Goal: Information Seeking & Learning: Check status

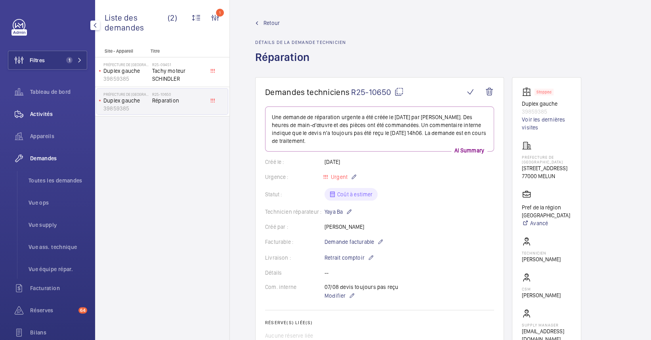
click at [44, 111] on span "Activités" at bounding box center [58, 114] width 57 height 8
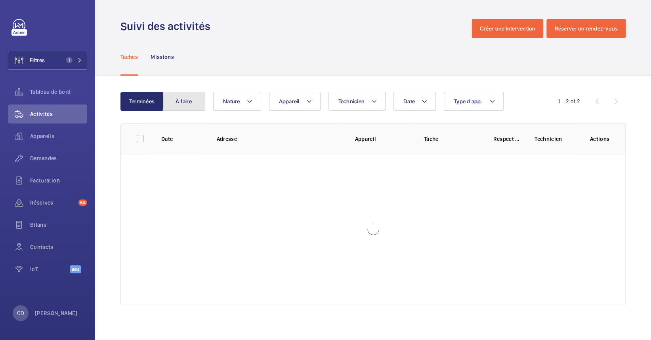
click at [177, 93] on button "À faire" at bounding box center [183, 101] width 43 height 19
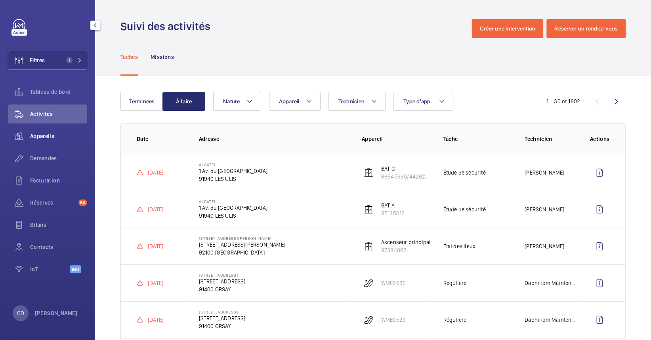
click at [42, 139] on span "Appareils" at bounding box center [58, 136] width 57 height 8
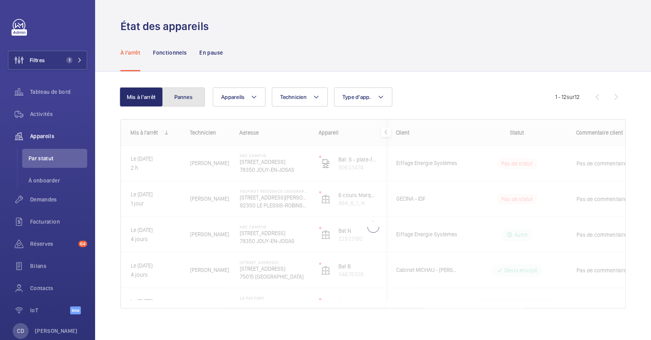
click at [196, 100] on button "Pannes" at bounding box center [183, 96] width 43 height 19
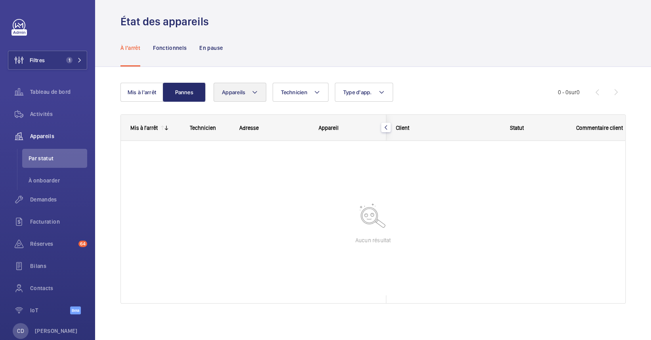
scroll to position [6, 0]
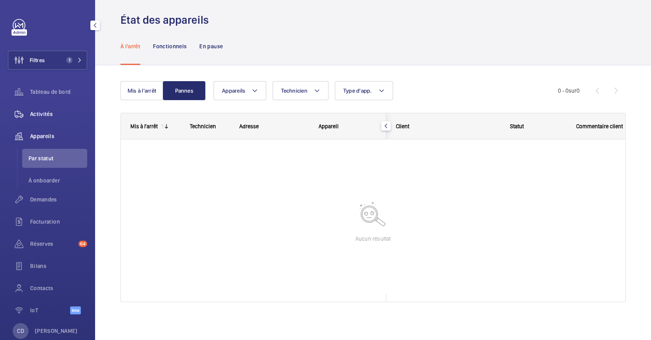
click at [44, 109] on div "Activités" at bounding box center [47, 114] width 79 height 19
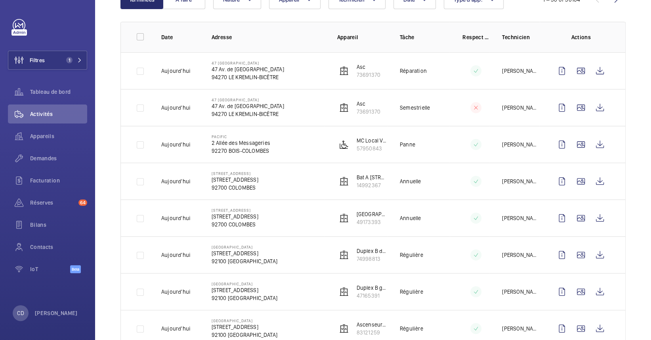
scroll to position [105, 0]
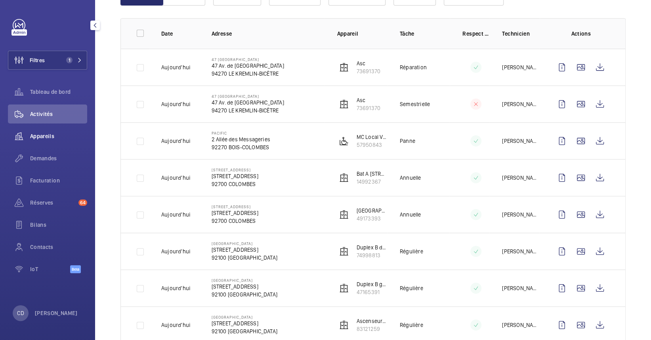
click at [44, 136] on span "Appareils" at bounding box center [58, 136] width 57 height 8
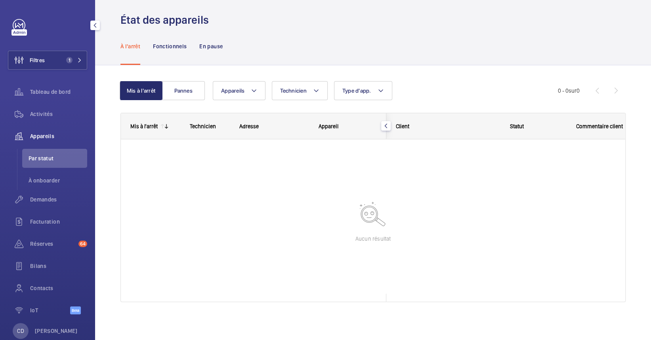
scroll to position [6, 0]
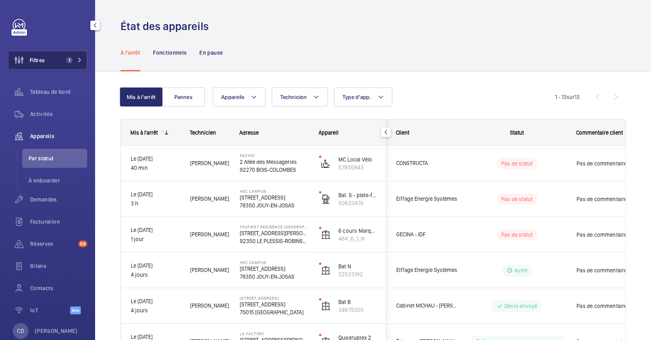
click at [48, 64] on button "Filtres 1" at bounding box center [47, 60] width 79 height 19
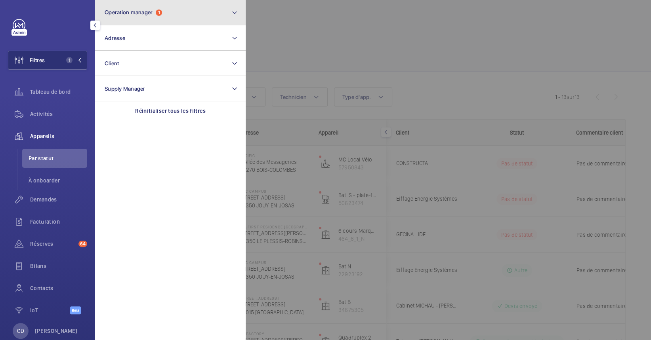
click at [145, 13] on span "Operation manager" at bounding box center [129, 12] width 48 height 6
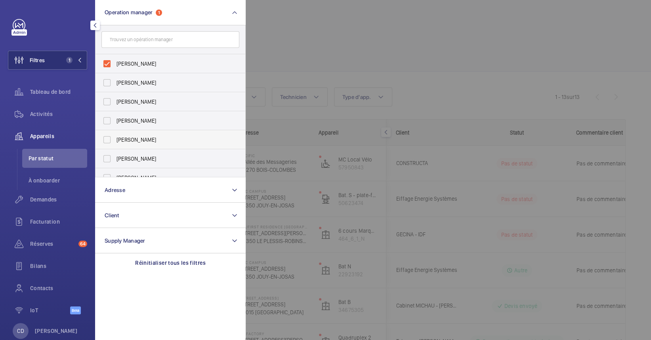
click at [143, 135] on label "[PERSON_NAME]" at bounding box center [164, 139] width 138 height 19
click at [115, 135] on input "[PERSON_NAME]" at bounding box center [107, 140] width 16 height 16
checkbox input "true"
click at [184, 66] on span "[PERSON_NAME]" at bounding box center [170, 64] width 109 height 8
click at [115, 66] on input "[PERSON_NAME]" at bounding box center [107, 64] width 16 height 16
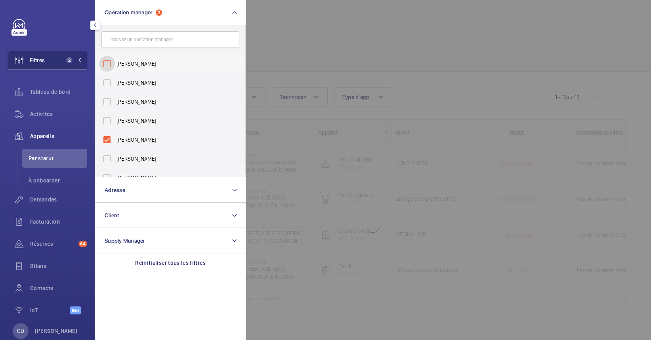
checkbox input "false"
click at [354, 59] on div at bounding box center [570, 170] width 651 height 340
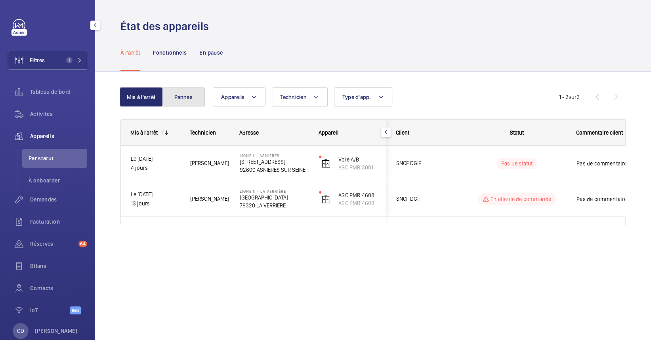
click at [185, 97] on button "Pannes" at bounding box center [183, 96] width 43 height 19
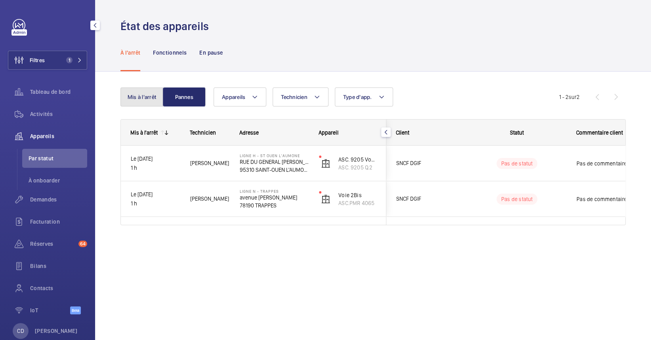
click at [143, 105] on button "Mis à l'arrêt" at bounding box center [141, 96] width 43 height 19
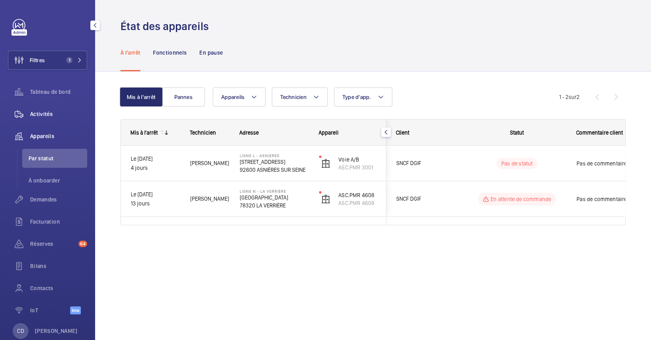
click at [46, 110] on span "Activités" at bounding box center [58, 114] width 57 height 8
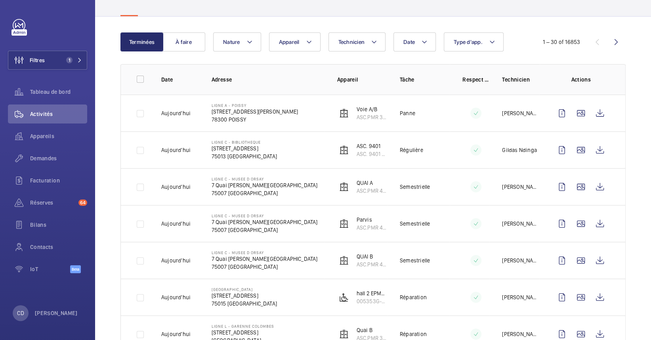
scroll to position [105, 0]
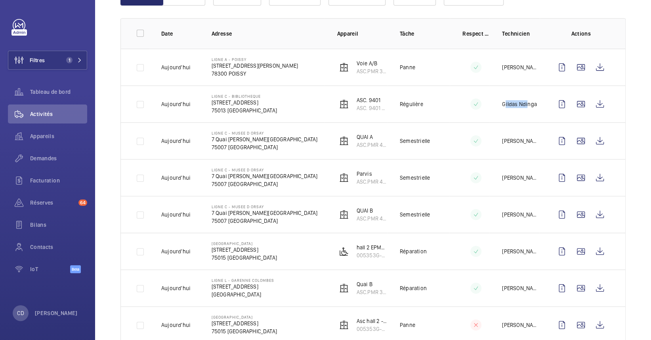
drag, startPoint x: 518, startPoint y: 106, endPoint x: 459, endPoint y: 108, distance: 58.6
click at [0, 0] on tr "[DATE] Ligne C - BIBLIOTHEQUE [STREET_ADDRESS] ASC. 9401 ASC. 9401 Q.D Régulièr…" at bounding box center [0, 0] width 0 height 0
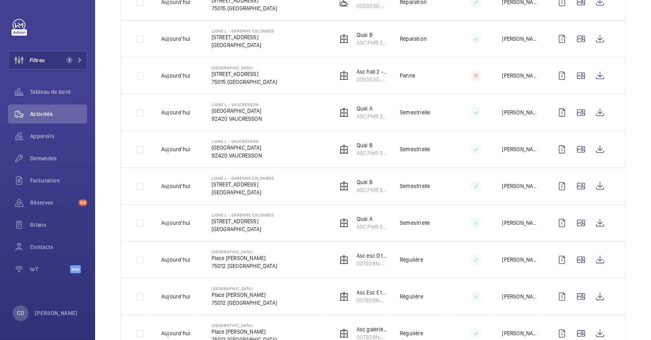
scroll to position [369, 0]
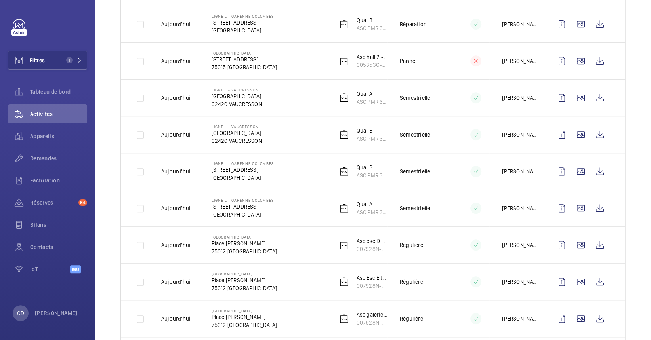
drag, startPoint x: 412, startPoint y: 244, endPoint x: 332, endPoint y: 235, distance: 80.9
click at [0, 0] on tr "[DATE] [GEOGRAPHIC_DATA][PERSON_NAME] Asc esc D train bleu 007928N-A-3-90-0-19 …" at bounding box center [0, 0] width 0 height 0
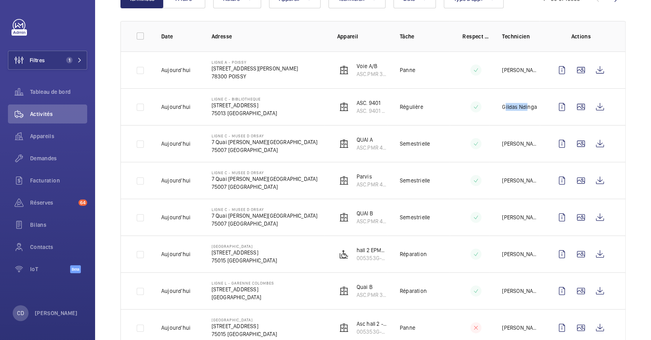
scroll to position [53, 0]
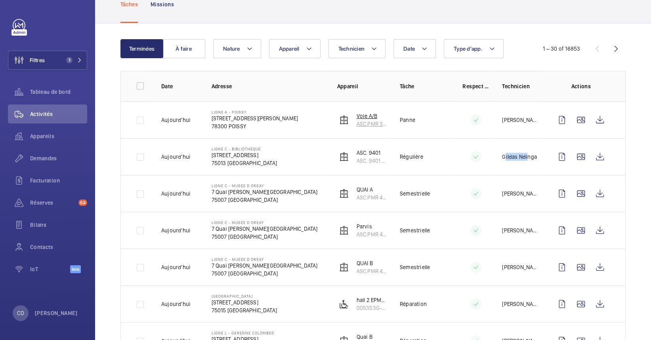
click at [0, 0] on tr "[DATE] Ligne A - POISSY [STREET_ADDRESS][PERSON_NAME] Voie A/B ASC.PMR 3054 Pan…" at bounding box center [0, 0] width 0 height 0
drag, startPoint x: 357, startPoint y: 112, endPoint x: 374, endPoint y: 137, distance: 30.5
click at [0, 0] on tbody "[DATE] Ligne A - POISSY [STREET_ADDRESS][PERSON_NAME] Voie A/B ASC.PMR 3054 Pan…" at bounding box center [0, 0] width 0 height 0
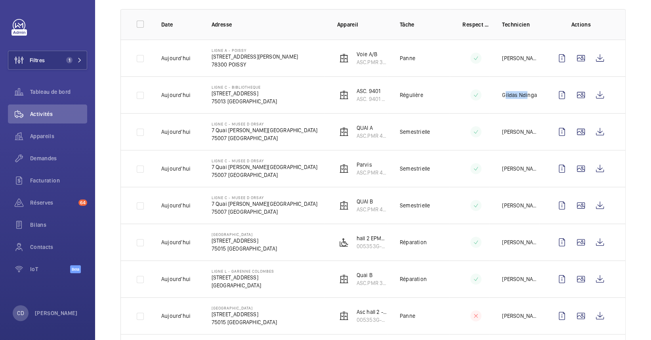
scroll to position [158, 0]
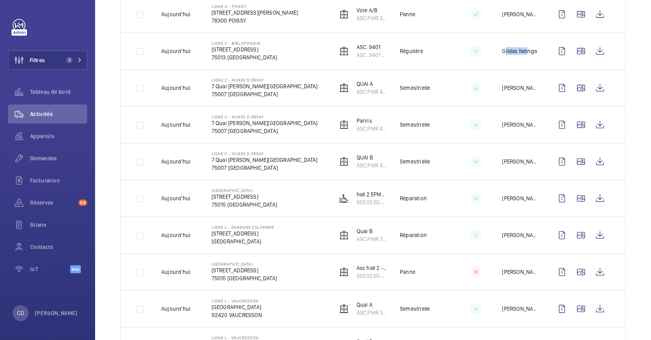
drag, startPoint x: 436, startPoint y: 196, endPoint x: 399, endPoint y: 165, distance: 48.4
click at [0, 0] on tbody "[DATE] Ligne A - POISSY [STREET_ADDRESS][PERSON_NAME] Voie A/B ASC.PMR 3054 Pan…" at bounding box center [0, 0] width 0 height 0
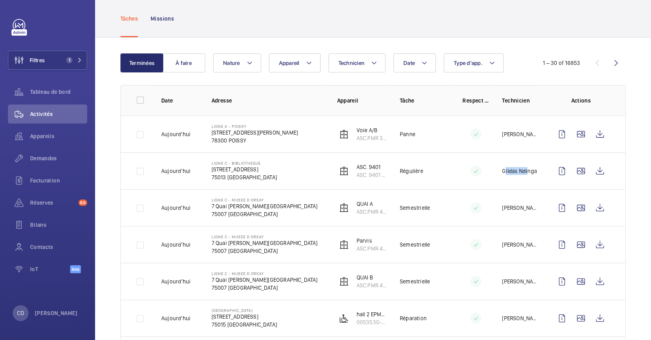
scroll to position [0, 0]
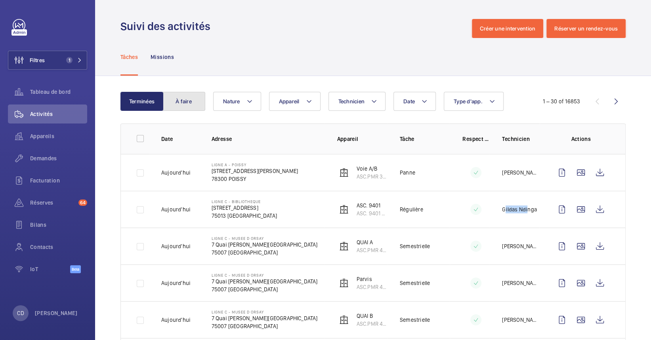
click at [192, 103] on button "À faire" at bounding box center [183, 101] width 43 height 19
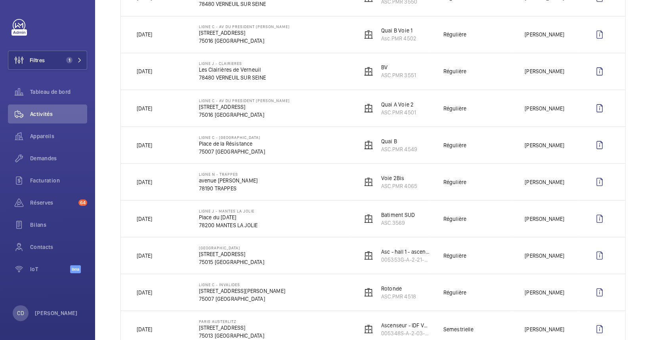
scroll to position [942, 0]
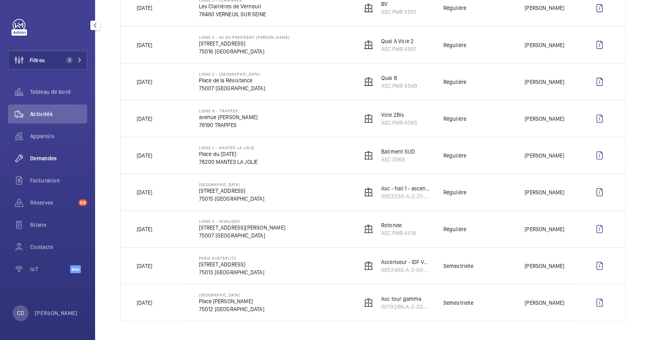
click at [37, 164] on div "Demandes" at bounding box center [47, 158] width 79 height 19
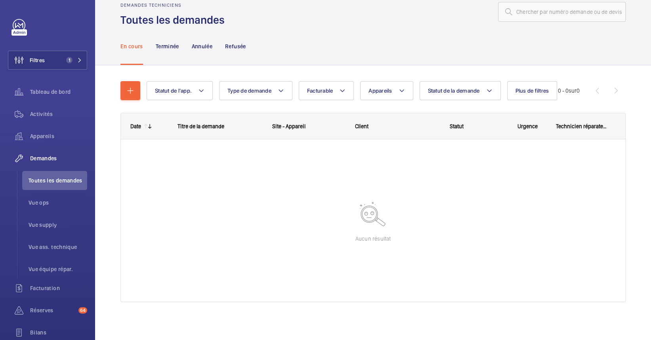
scroll to position [17, 0]
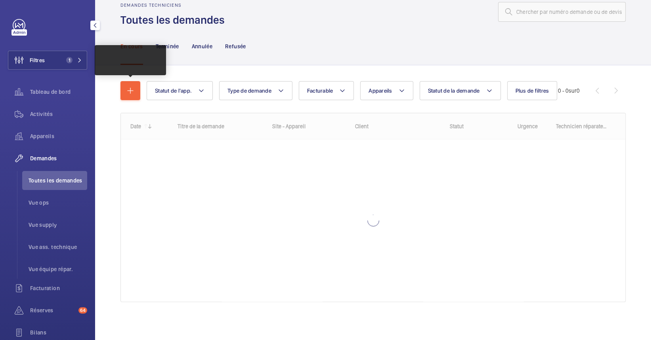
scroll to position [25, 0]
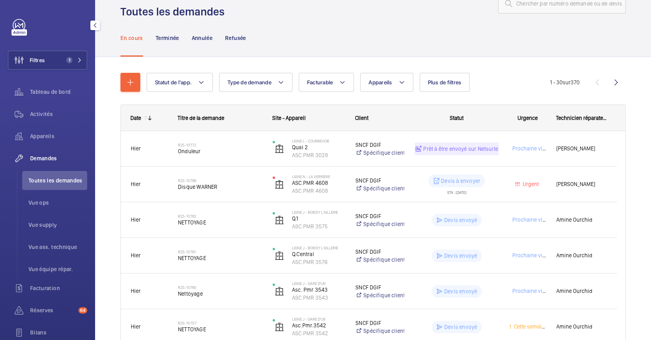
click at [58, 185] on li "Toutes les demandes" at bounding box center [54, 180] width 65 height 19
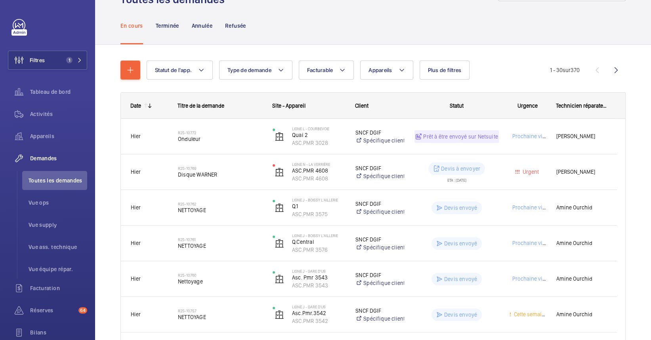
scroll to position [0, 0]
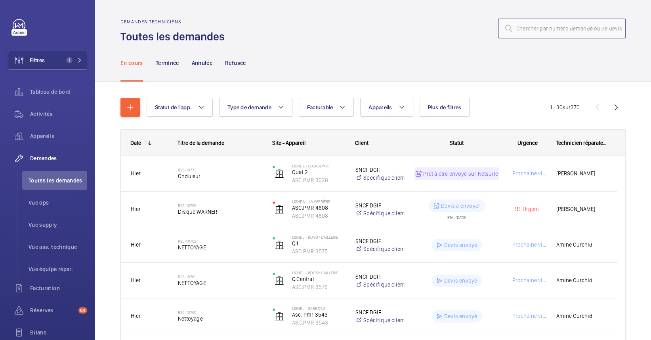
click at [537, 21] on input "text" at bounding box center [561, 29] width 127 height 20
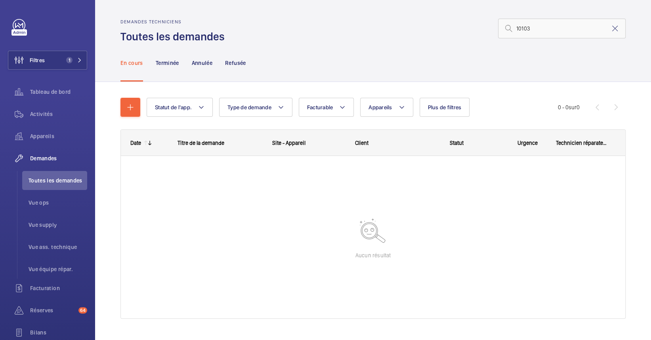
click at [504, 32] on mat-icon at bounding box center [509, 29] width 10 height 10
click at [508, 25] on input "10103" at bounding box center [561, 29] width 127 height 20
type input "R25-10103"
click at [72, 60] on span "1" at bounding box center [72, 60] width 19 height 6
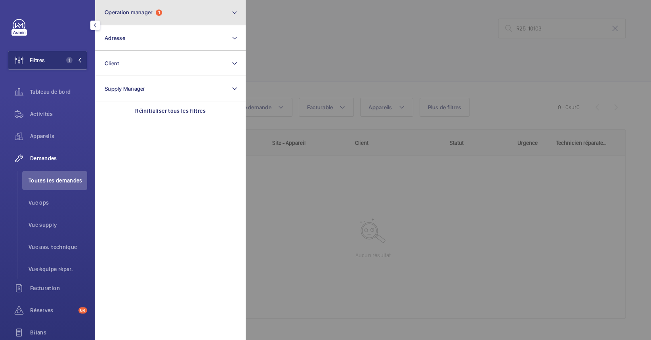
click at [122, 4] on button "Operation manager 1" at bounding box center [170, 12] width 150 height 25
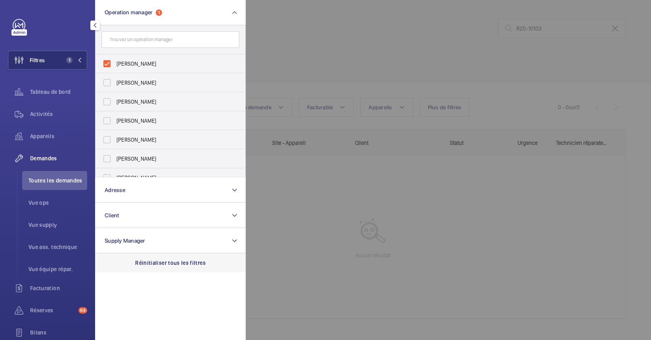
click at [167, 266] on p "Réinitialiser tous les filtres" at bounding box center [170, 263] width 70 height 8
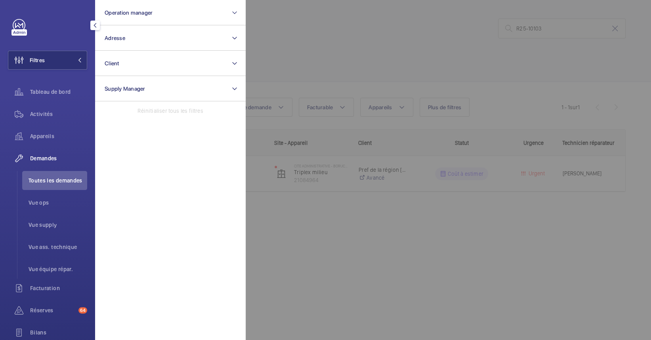
click at [398, 61] on div at bounding box center [570, 170] width 651 height 340
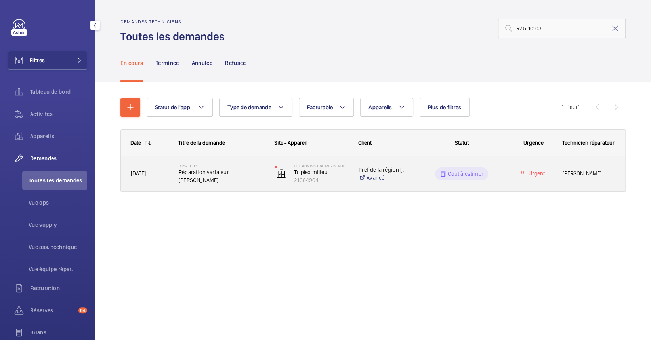
click at [226, 179] on span "Réparation variateur [PERSON_NAME]" at bounding box center [222, 176] width 86 height 16
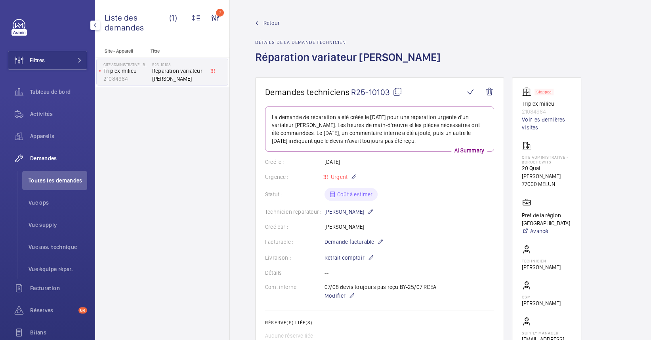
drag, startPoint x: 563, startPoint y: 187, endPoint x: 522, endPoint y: 174, distance: 43.6
click at [522, 174] on div "Cite Administrative - BORUCHOWITS [STREET_ADDRESS][PERSON_NAME]" at bounding box center [545, 164] width 49 height 47
click at [391, 95] on span "R25-10103" at bounding box center [376, 92] width 51 height 10
copy div "Rossignol 77000 MELUN"
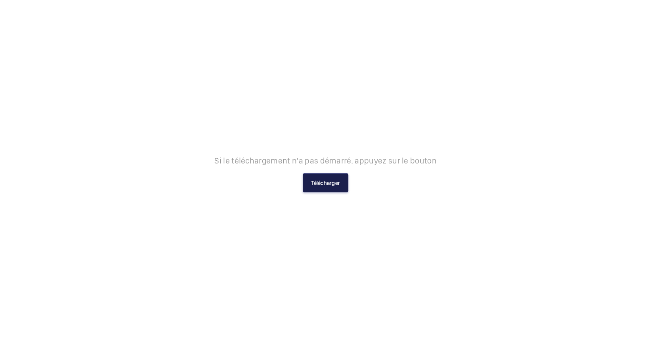
click at [308, 184] on button "Télécharger" at bounding box center [325, 182] width 46 height 19
click at [322, 177] on button "Télécharger" at bounding box center [325, 182] width 46 height 19
